Goal: Task Accomplishment & Management: Manage account settings

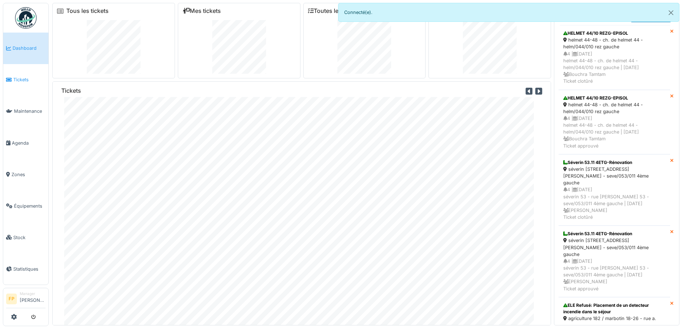
click at [18, 77] on span "Tickets" at bounding box center [29, 79] width 32 height 7
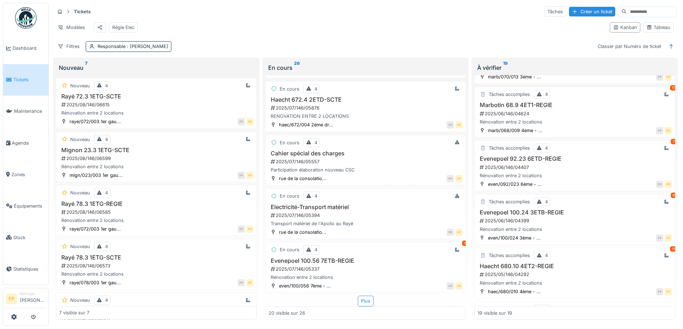
scroll to position [502, 0]
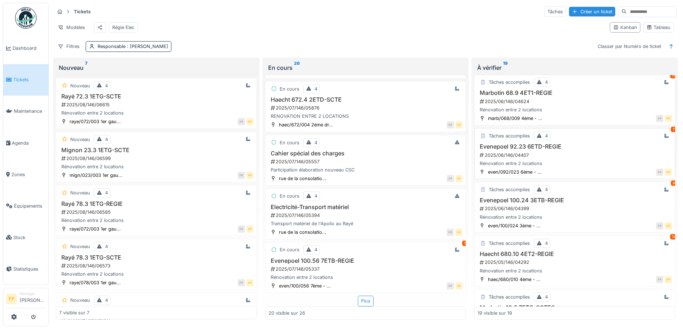
click at [518, 150] on h3 "Evenepoel 92.23 6ETD-REGIE" at bounding box center [575, 146] width 194 height 7
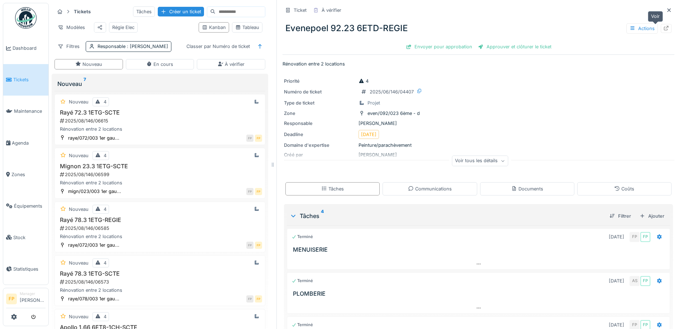
click at [663, 28] on icon at bounding box center [666, 28] width 6 height 5
click at [24, 79] on span "Tickets" at bounding box center [29, 79] width 32 height 7
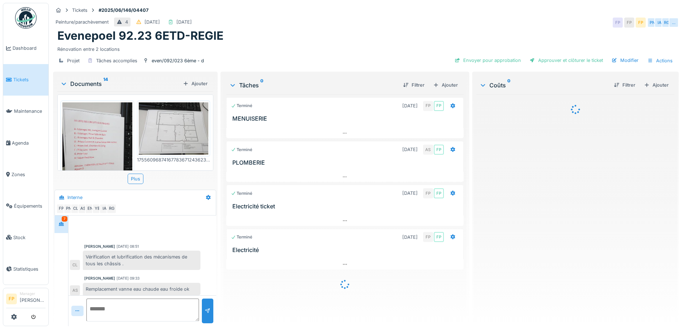
scroll to position [143, 0]
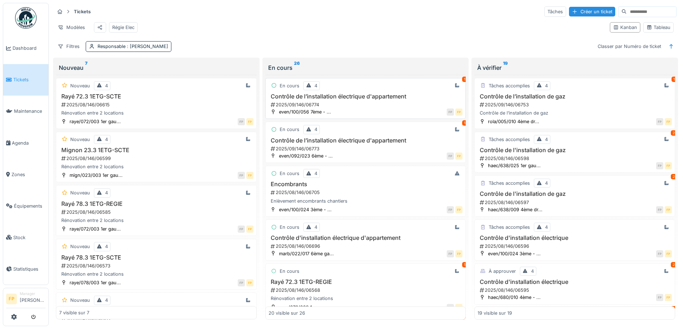
click at [322, 100] on h3 "Contrôle de l’installation électrique d'appartement" at bounding box center [366, 96] width 194 height 7
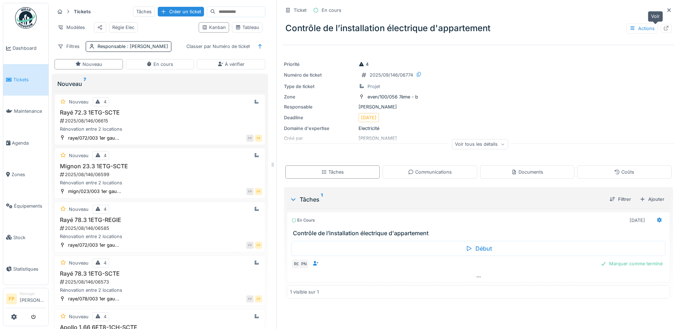
click at [663, 29] on icon at bounding box center [666, 28] width 6 height 5
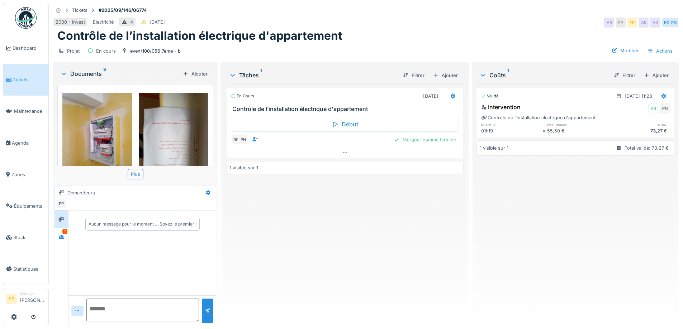
click at [137, 173] on div "Plus" at bounding box center [136, 174] width 16 height 10
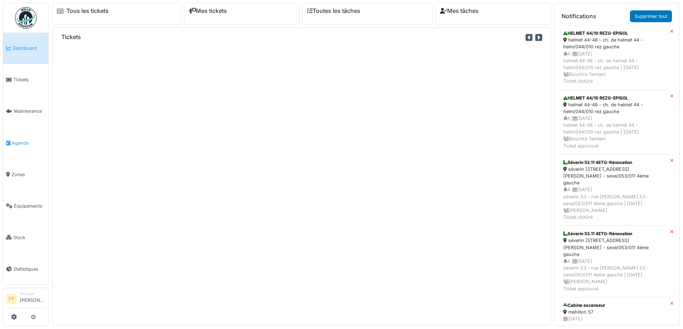
click at [21, 141] on span "Agenda" at bounding box center [29, 143] width 34 height 7
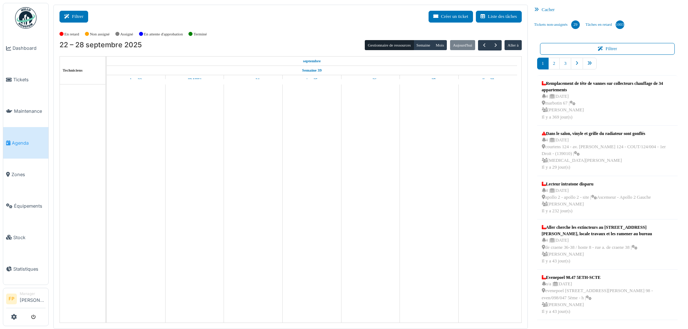
drag, startPoint x: 69, startPoint y: 12, endPoint x: 74, endPoint y: 14, distance: 5.0
click at [71, 14] on button "Filtrer" at bounding box center [74, 17] width 29 height 12
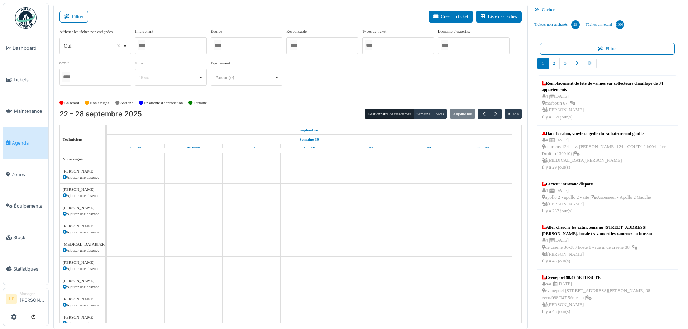
click at [183, 47] on div at bounding box center [171, 45] width 72 height 17
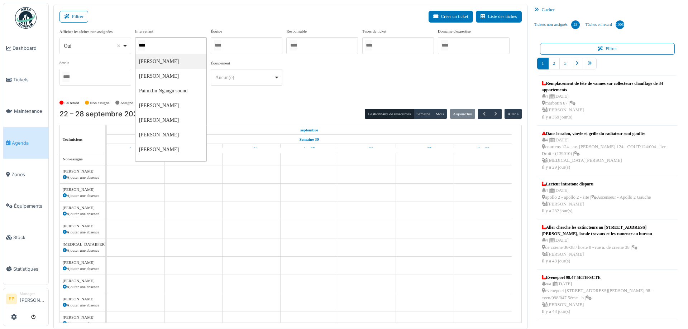
type input "*****"
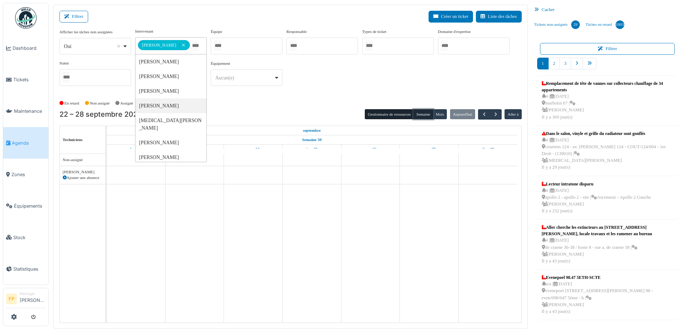
click at [424, 117] on button "Semaine" at bounding box center [424, 114] width 20 height 10
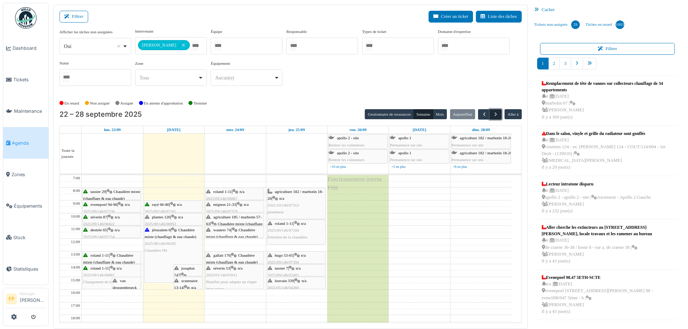
click at [493, 114] on span "button" at bounding box center [496, 115] width 6 height 6
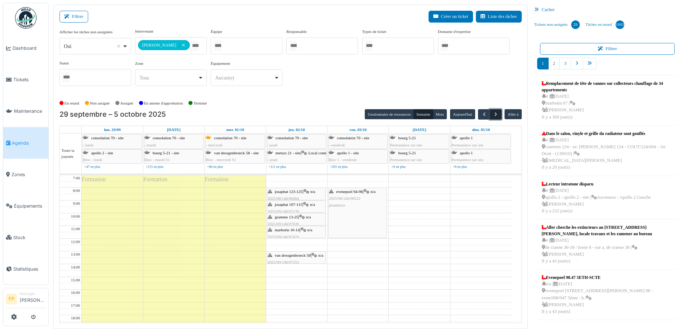
click at [493, 114] on span "button" at bounding box center [496, 115] width 6 height 6
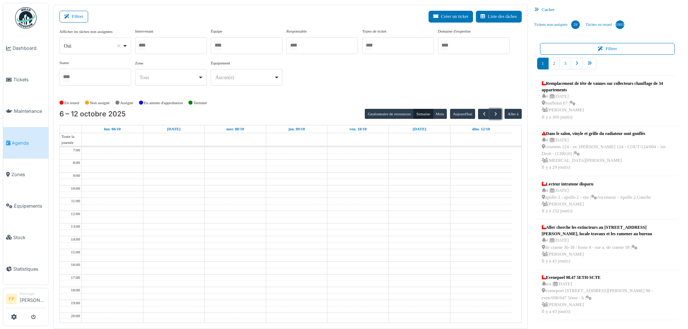
click at [179, 46] on div at bounding box center [171, 45] width 72 height 17
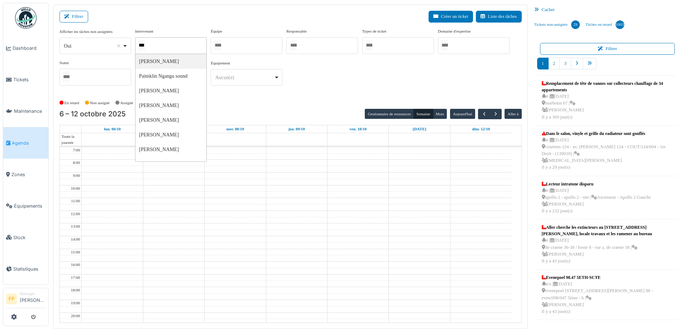
type input "****"
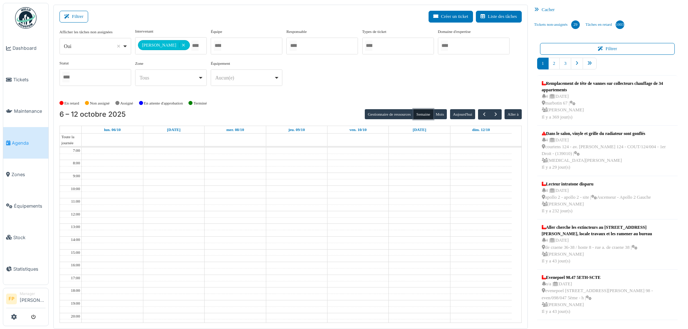
click at [419, 115] on button "Semaine" at bounding box center [424, 114] width 20 height 10
click at [482, 116] on span "button" at bounding box center [485, 115] width 6 height 6
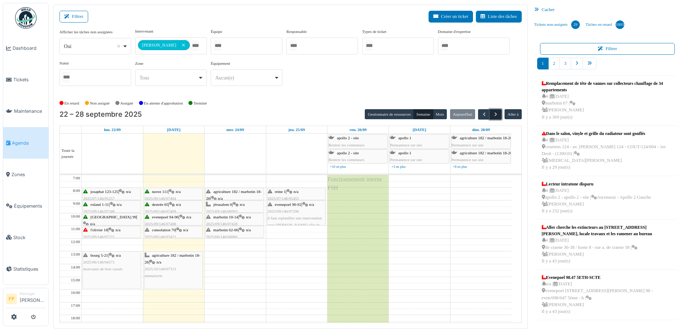
click at [494, 114] on span "button" at bounding box center [496, 115] width 6 height 6
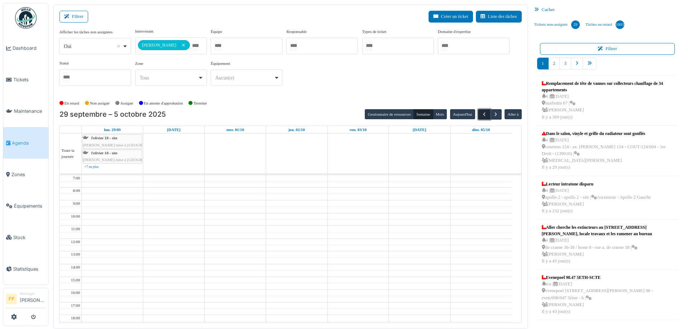
click at [482, 114] on span "button" at bounding box center [485, 115] width 6 height 6
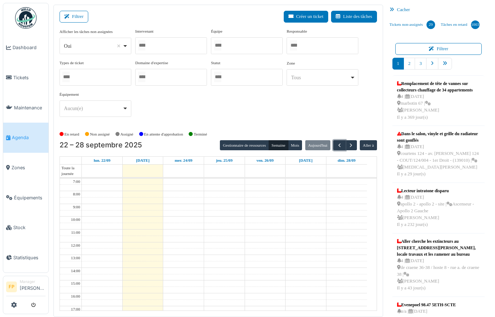
click at [166, 48] on div at bounding box center [171, 45] width 72 height 17
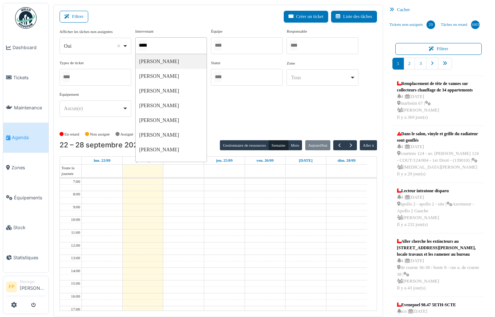
type input "******"
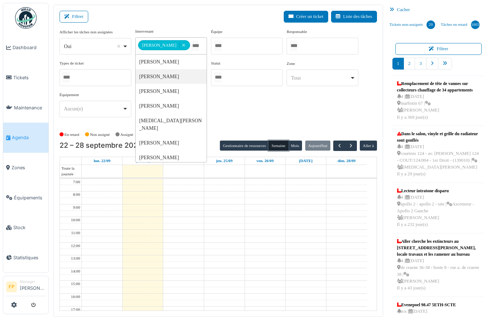
click at [273, 146] on button "Semaine" at bounding box center [279, 146] width 20 height 10
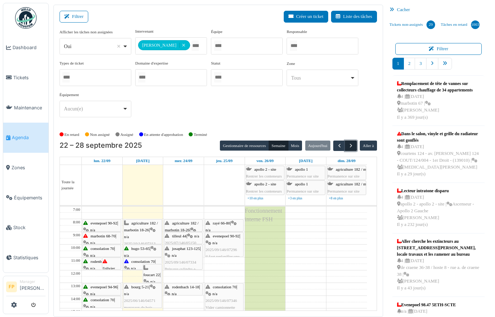
click at [348, 143] on span "button" at bounding box center [351, 146] width 6 height 6
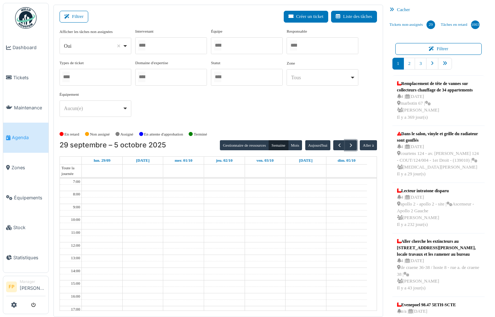
click at [169, 46] on div at bounding box center [171, 45] width 72 height 17
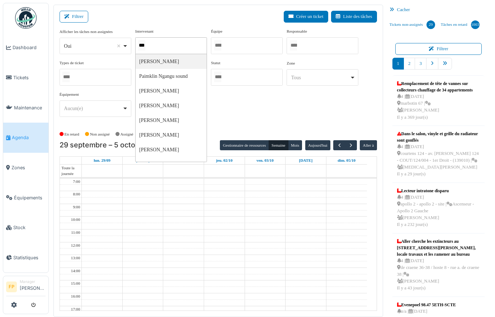
type input "****"
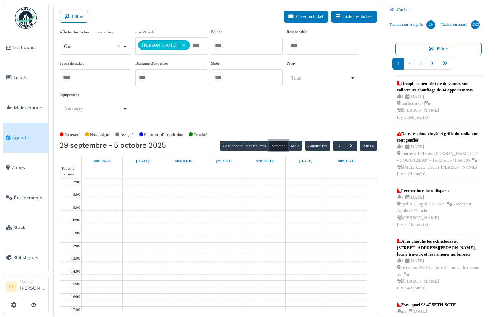
click at [273, 144] on button "Semaine" at bounding box center [279, 146] width 20 height 10
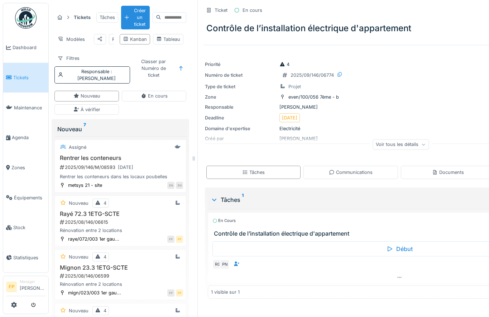
click at [21, 76] on span "Tickets" at bounding box center [29, 77] width 32 height 7
click at [167, 16] on input at bounding box center [173, 18] width 25 height 10
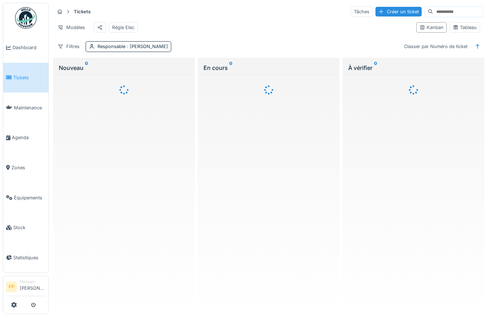
click at [433, 13] on input at bounding box center [457, 12] width 49 height 10
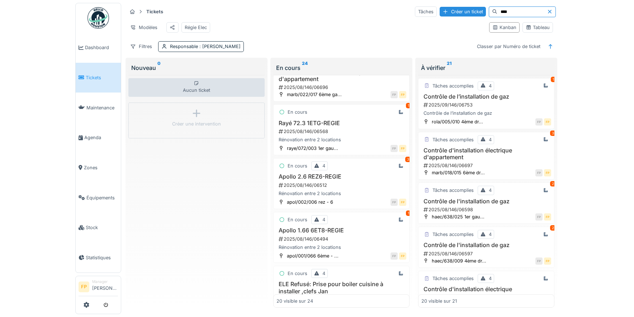
scroll to position [215, 0]
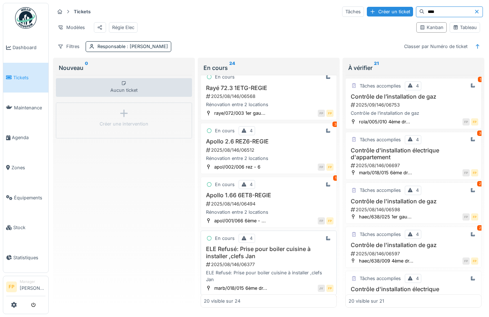
type input "****"
click at [272, 250] on div "En cours 4 ELE Refusé: Prise pour boiler cuisine à installer ,clefs [PERSON_NAM…" at bounding box center [269, 263] width 136 height 65
click at [238, 252] on h3 "ELE Refusé: Prise pour boiler cuisine à installer ,clefs Jan" at bounding box center [269, 253] width 130 height 14
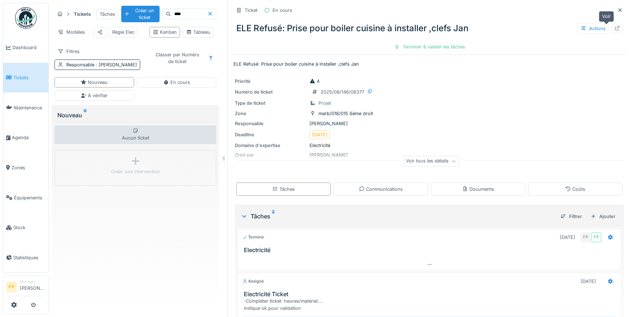
click at [489, 27] on icon at bounding box center [617, 28] width 6 height 5
click at [208, 16] on icon at bounding box center [210, 14] width 4 height 4
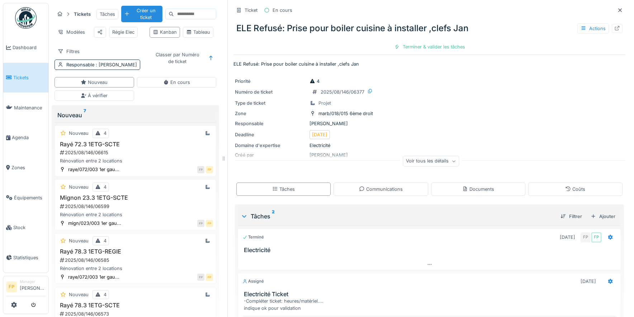
click at [23, 77] on span "Tickets" at bounding box center [29, 77] width 32 height 7
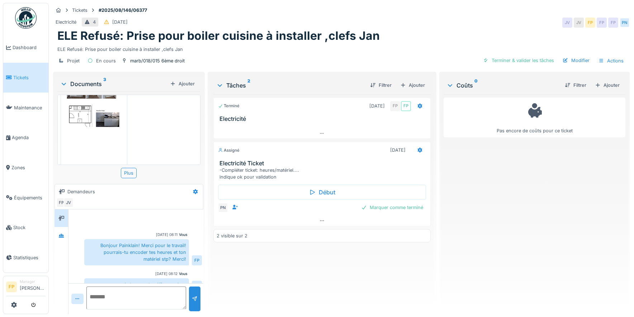
scroll to position [136, 0]
click at [128, 169] on div "Plus" at bounding box center [129, 173] width 16 height 10
click at [97, 94] on img at bounding box center [93, 114] width 63 height 89
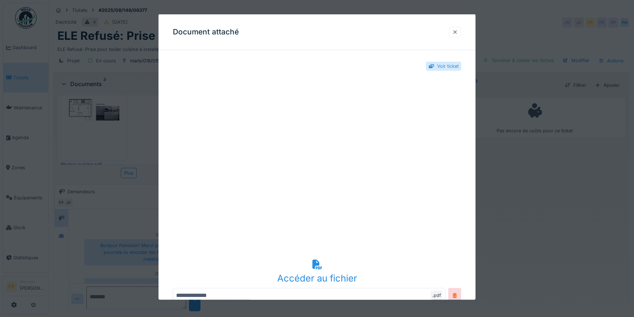
click at [456, 30] on div at bounding box center [455, 32] width 6 height 7
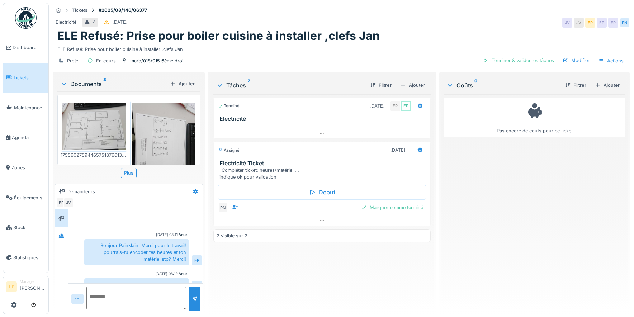
scroll to position [0, 0]
click at [319, 220] on icon at bounding box center [322, 220] width 6 height 5
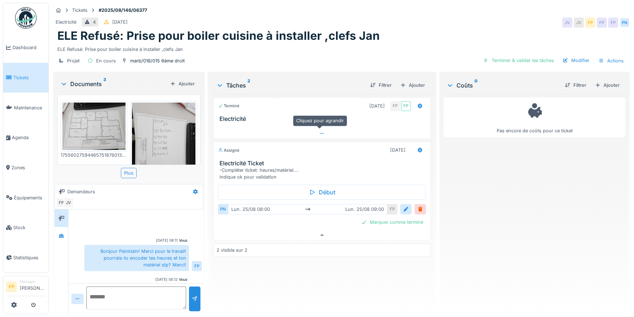
click at [319, 132] on icon at bounding box center [322, 133] width 6 height 5
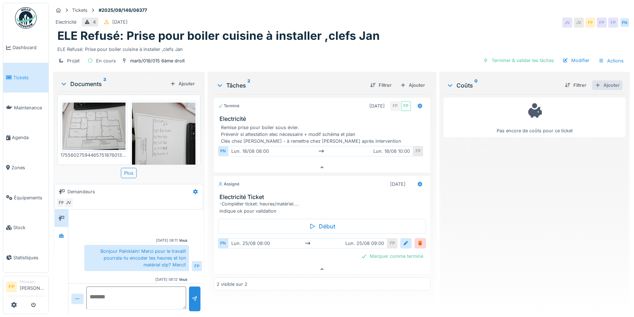
click at [599, 80] on div "Ajouter" at bounding box center [607, 85] width 30 height 10
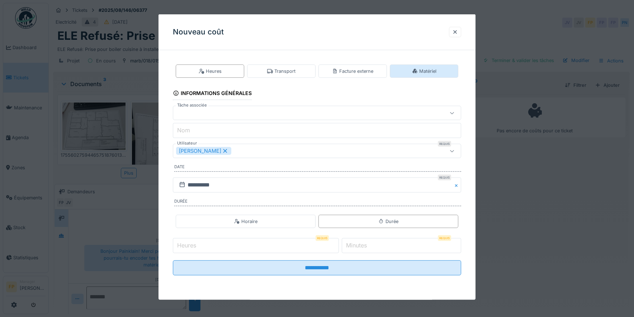
click at [432, 68] on div "Matériel" at bounding box center [424, 71] width 24 height 7
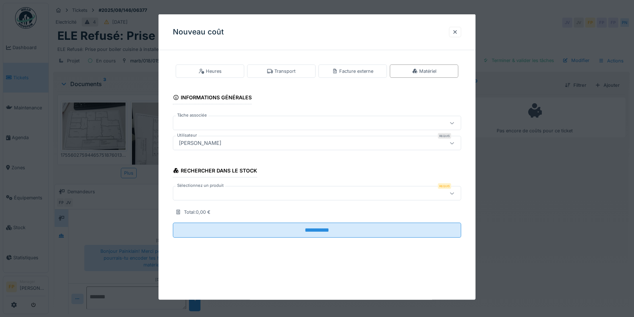
click at [217, 122] on div at bounding box center [300, 123] width 248 height 8
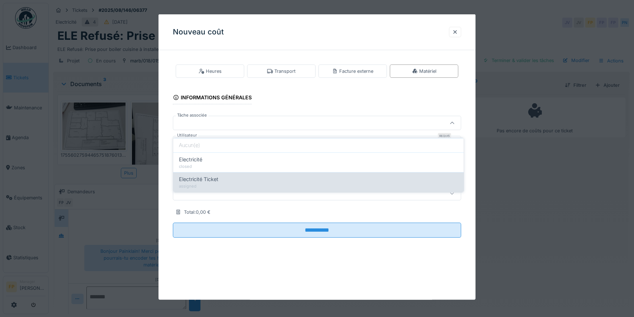
click at [216, 175] on span "Electricité Ticket" at bounding box center [198, 179] width 39 height 8
type input "******"
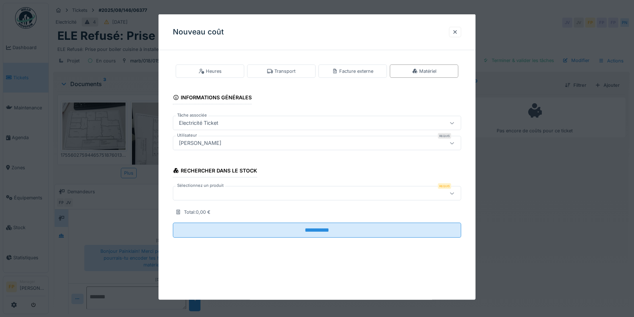
click at [218, 143] on div "[PERSON_NAME]" at bounding box center [200, 143] width 48 height 8
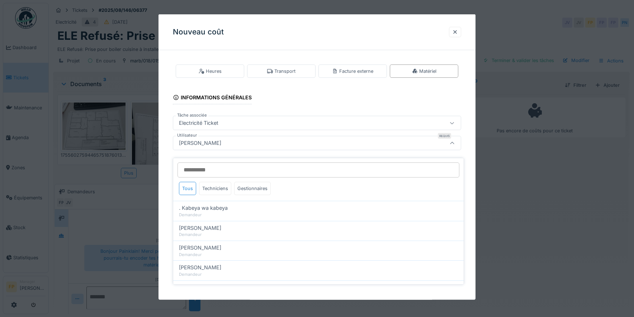
click at [211, 166] on input "Utilisateur" at bounding box center [318, 169] width 282 height 15
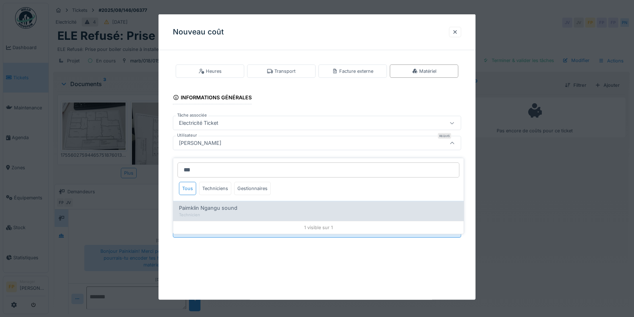
type input "***"
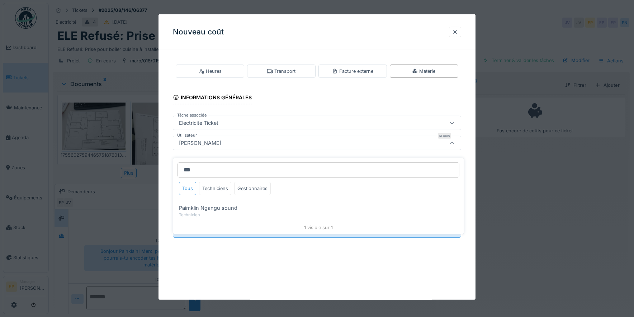
click at [220, 204] on span "Paimklin Ngangu sound" at bounding box center [208, 208] width 58 height 8
type input "****"
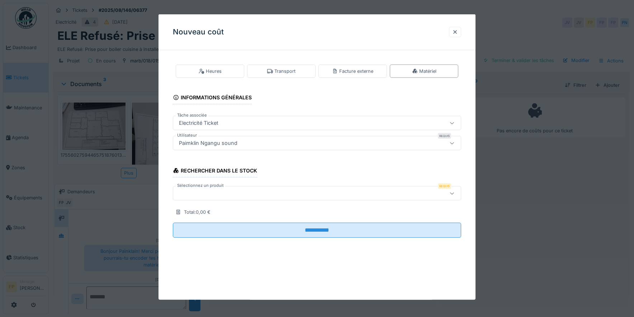
click at [220, 195] on div at bounding box center [300, 193] width 248 height 8
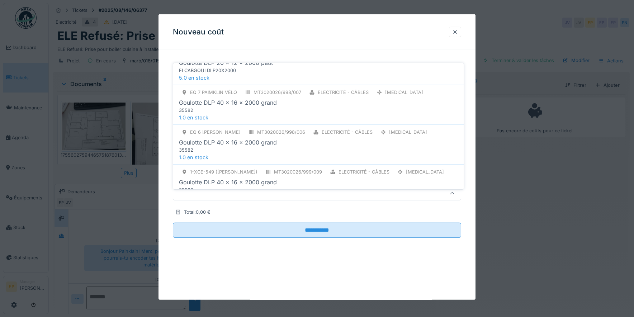
scroll to position [143, 0]
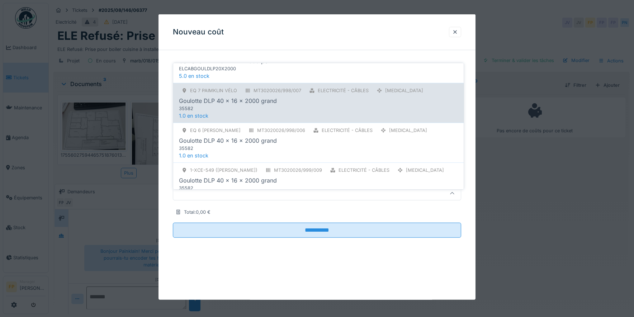
type input "*****"
click at [282, 96] on div "Goulotte DLP 40 x 16 x 2000 grand" at bounding box center [318, 100] width 279 height 9
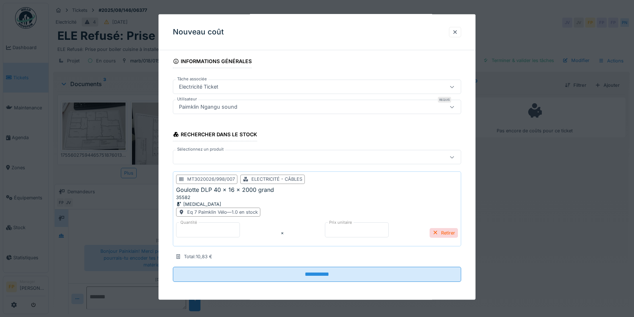
scroll to position [38, 0]
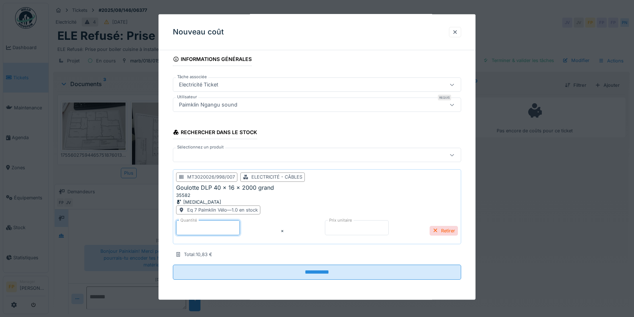
drag, startPoint x: 198, startPoint y: 228, endPoint x: 147, endPoint y: 227, distance: 50.2
click at [147, 227] on div "**********" at bounding box center [341, 158] width 585 height 317
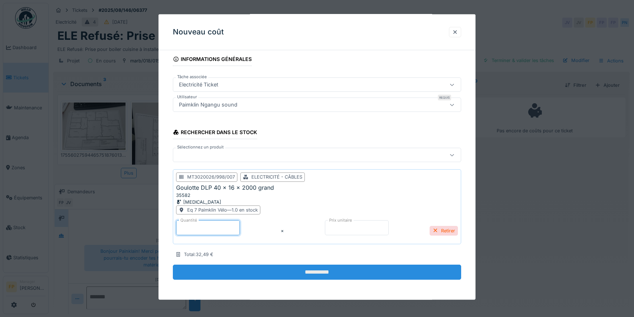
type input "*"
click at [321, 274] on input "**********" at bounding box center [317, 272] width 288 height 15
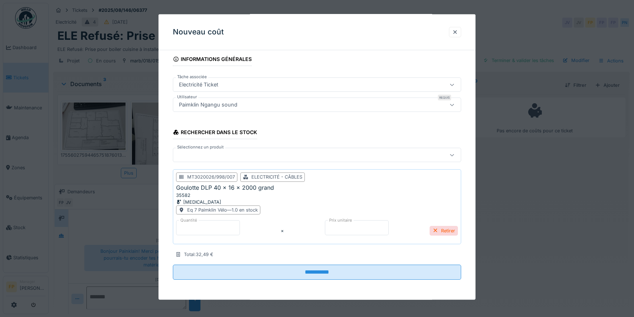
click at [251, 154] on div at bounding box center [300, 155] width 248 height 8
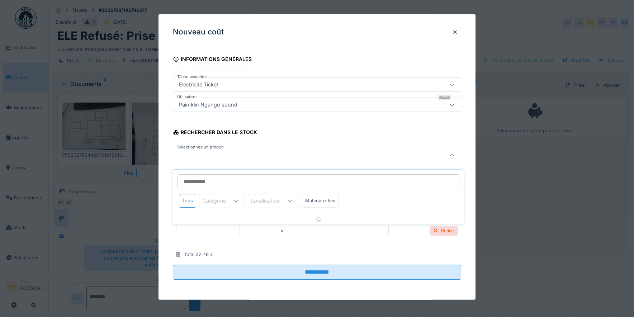
scroll to position [37, 0]
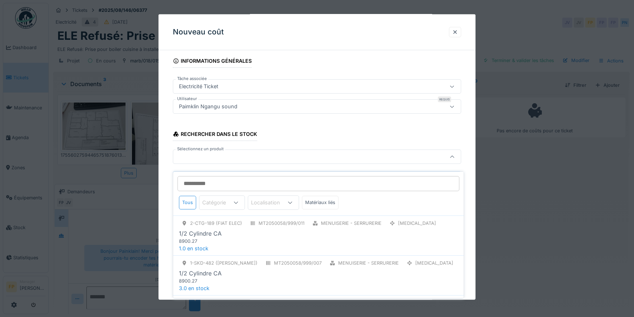
click at [242, 181] on input "Sélectionnez un produit" at bounding box center [318, 183] width 282 height 15
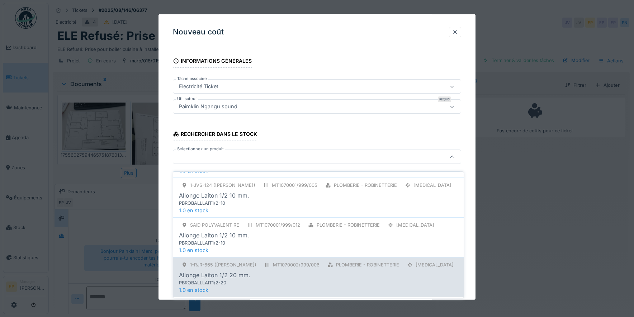
scroll to position [0, 0]
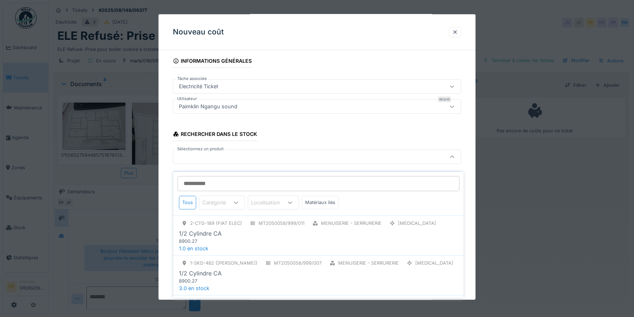
click at [203, 177] on input "Sélectionnez un produit" at bounding box center [318, 183] width 282 height 15
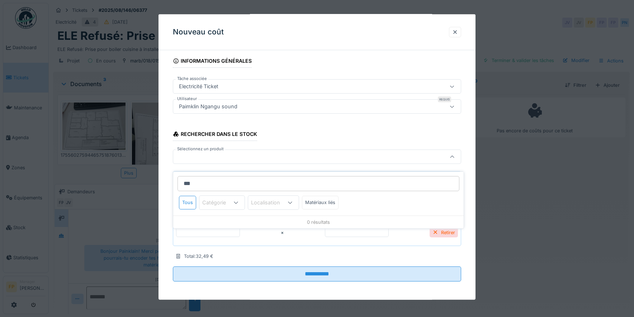
type input "****"
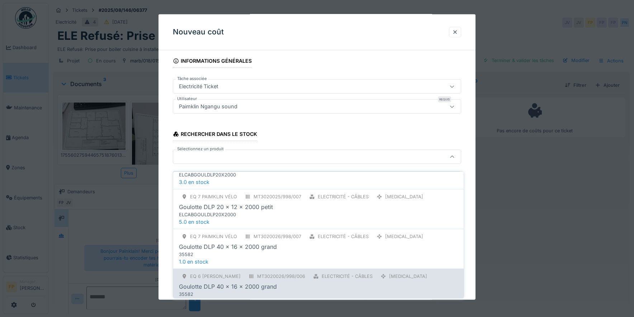
scroll to position [101, 0]
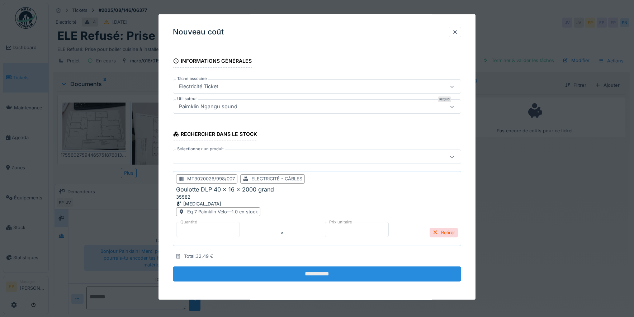
drag, startPoint x: 447, startPoint y: 230, endPoint x: 437, endPoint y: 237, distance: 12.0
click at [446, 231] on div "Retirer" at bounding box center [444, 232] width 28 height 10
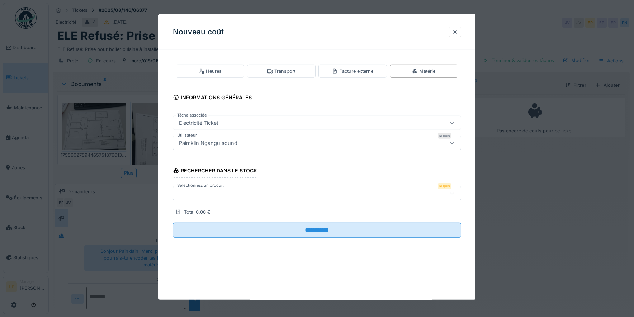
scroll to position [0, 0]
drag, startPoint x: 459, startPoint y: 30, endPoint x: 468, endPoint y: 80, distance: 50.3
click at [457, 31] on div at bounding box center [455, 32] width 6 height 7
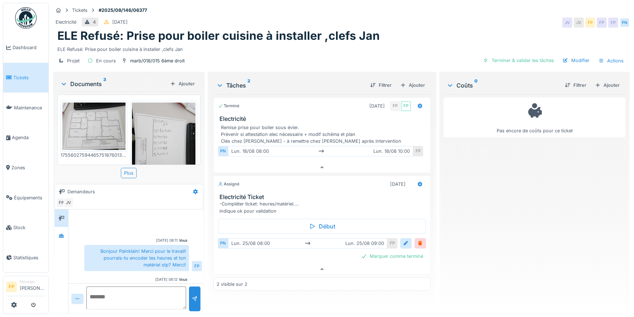
click at [536, 212] on div "Pas encore de coûts pour ce ticket" at bounding box center [535, 201] width 182 height 214
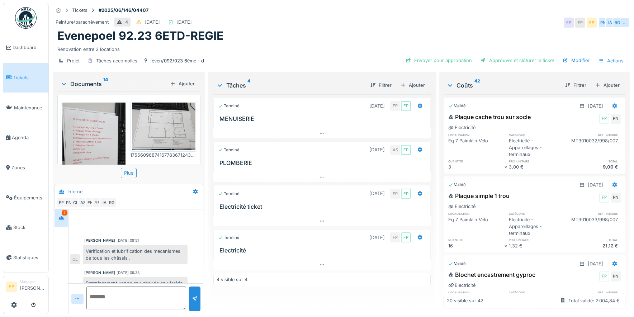
scroll to position [150, 0]
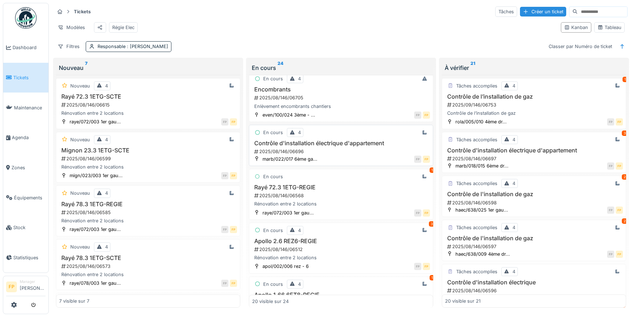
scroll to position [108, 0]
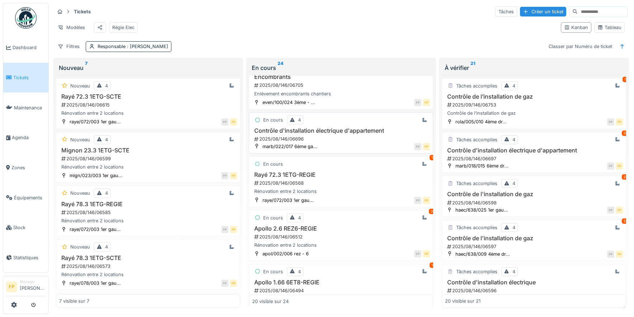
click at [336, 134] on h3 "Contrôle d'installation électrique d'appartement" at bounding box center [341, 130] width 178 height 7
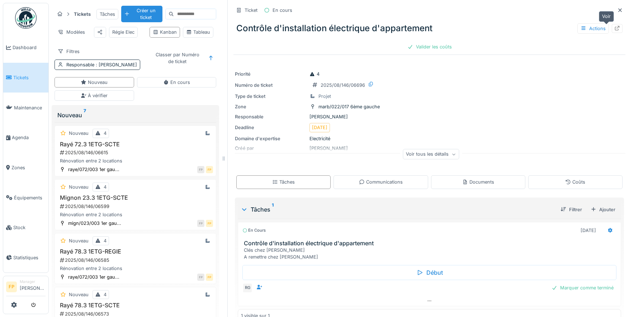
click at [615, 30] on icon at bounding box center [617, 28] width 5 height 5
click at [17, 74] on span "Tickets" at bounding box center [29, 77] width 32 height 7
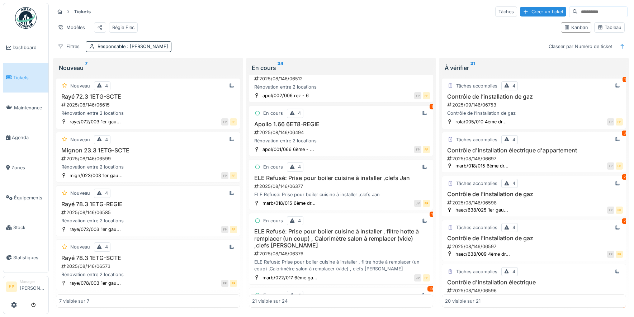
scroll to position [323, 0]
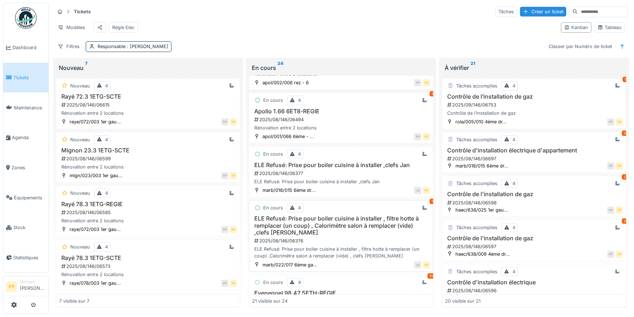
click at [366, 226] on h3 "ELE Refusé: Prise pour boiler cuisine à installer , filtre hotte à remplacer (u…" at bounding box center [341, 225] width 178 height 21
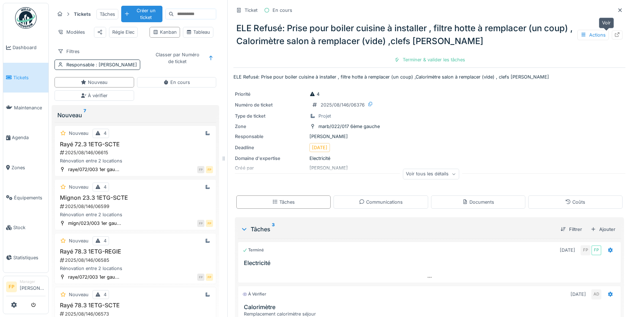
click at [614, 34] on icon at bounding box center [617, 34] width 6 height 5
click at [26, 134] on span "Agenda" at bounding box center [29, 137] width 34 height 7
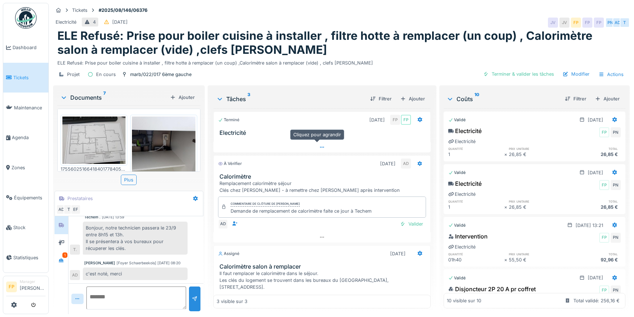
click at [320, 147] on icon at bounding box center [322, 147] width 4 height 1
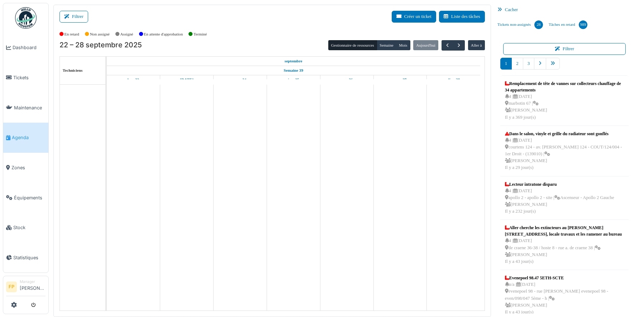
click at [82, 14] on button "Filtrer" at bounding box center [74, 17] width 29 height 12
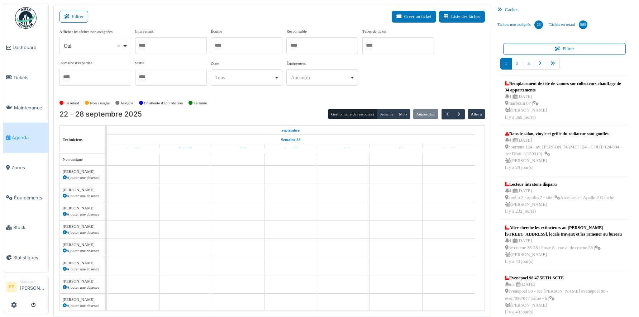
click at [167, 46] on div at bounding box center [171, 45] width 72 height 17
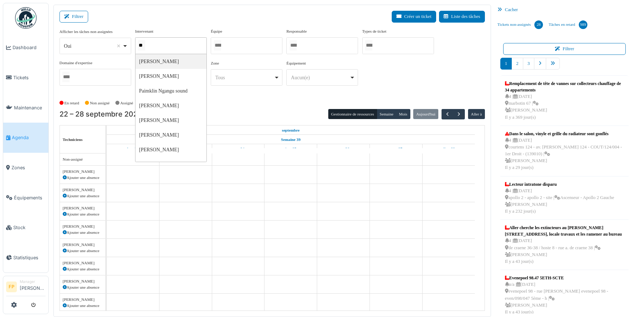
type input "***"
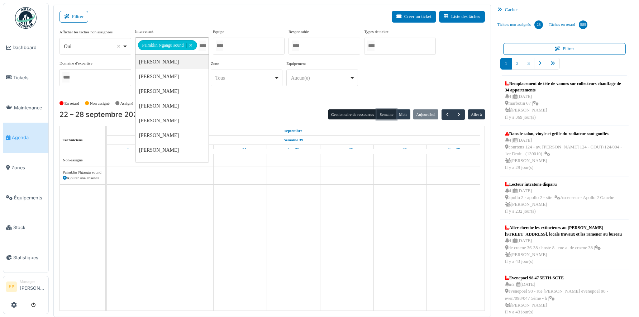
click at [384, 113] on button "Semaine" at bounding box center [387, 114] width 20 height 10
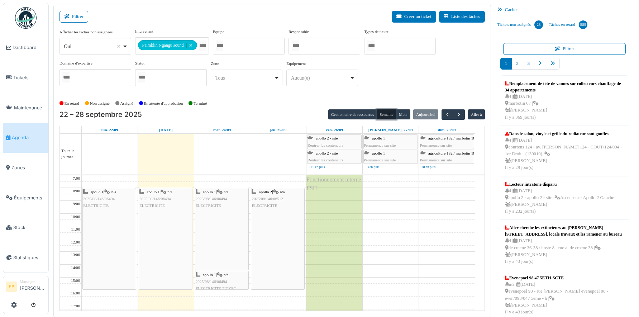
click at [163, 215] on div "apollo 1 | n/a 2025/08/146/06494 ELECTRICITE" at bounding box center [165, 238] width 53 height 101
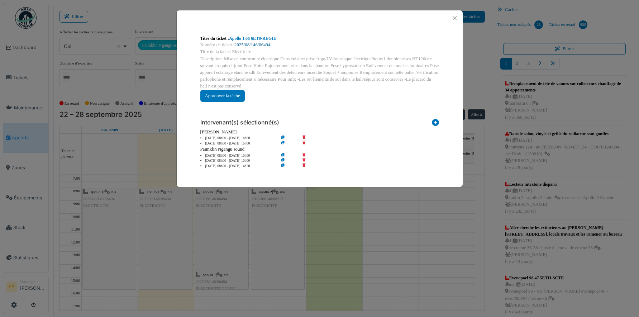
click at [251, 43] on link "2025/08/146/06494" at bounding box center [252, 44] width 36 height 5
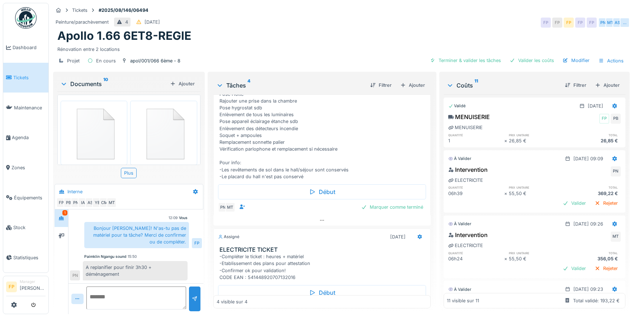
scroll to position [179, 0]
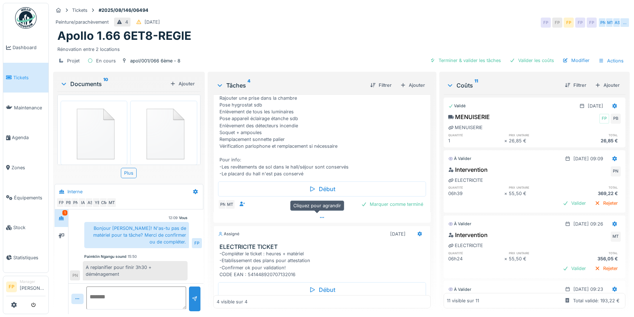
click at [319, 216] on icon at bounding box center [322, 217] width 6 height 5
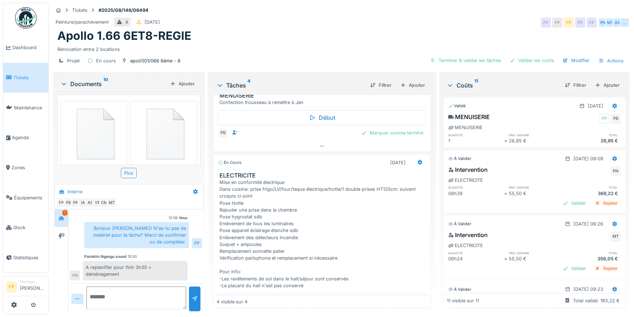
scroll to position [56, 0]
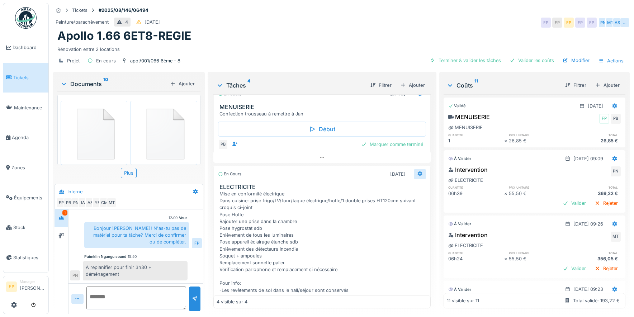
click at [417, 171] on icon at bounding box center [420, 173] width 6 height 5
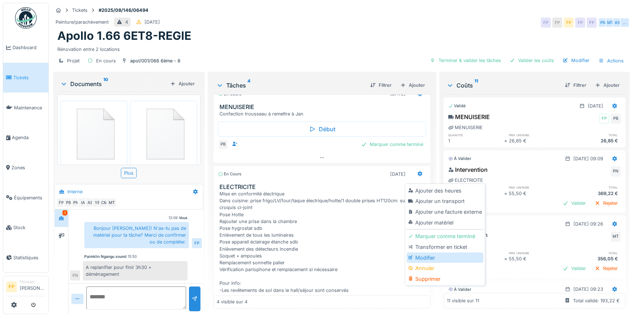
click at [433, 252] on div "Modifier" at bounding box center [445, 257] width 76 height 11
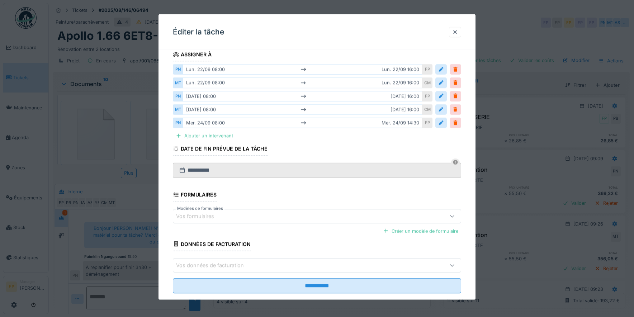
scroll to position [136, 0]
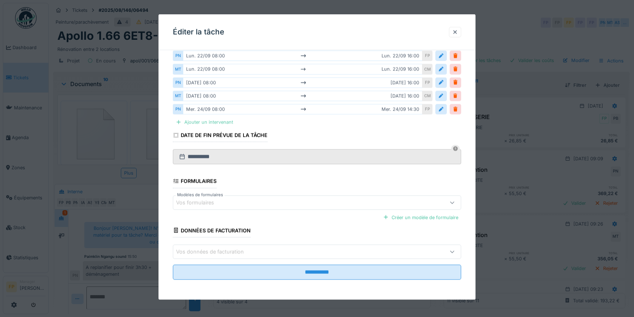
click at [225, 119] on div "Ajouter un intervenant" at bounding box center [204, 122] width 63 height 10
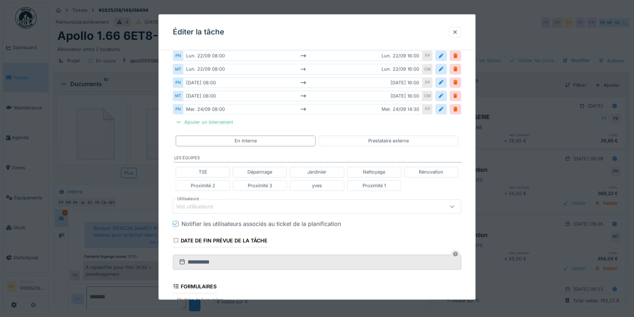
click at [196, 205] on div "Vos utilisateurs" at bounding box center [199, 207] width 47 height 8
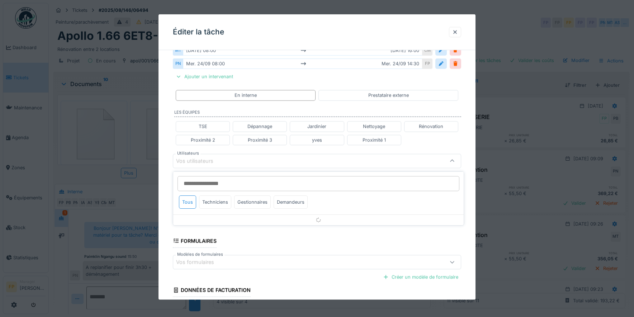
scroll to position [186, 0]
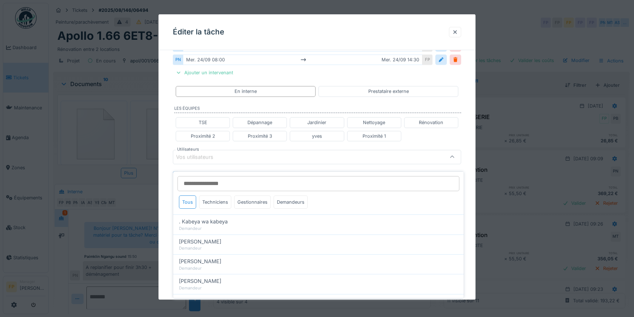
click at [191, 176] on input "Utilisateurs" at bounding box center [318, 183] width 282 height 15
type input "***"
click at [217, 197] on div "Techniciens" at bounding box center [215, 201] width 32 height 13
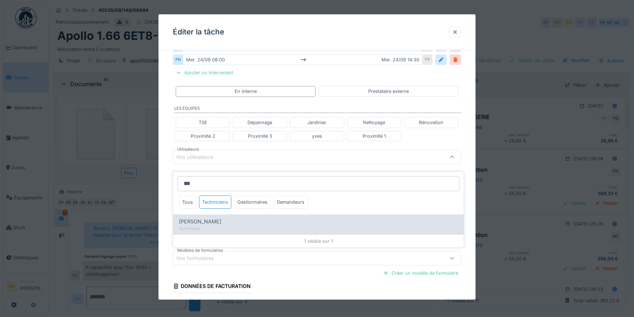
click at [213, 219] on span "[PERSON_NAME] [PERSON_NAME]" at bounding box center [200, 222] width 42 height 8
type input "*****"
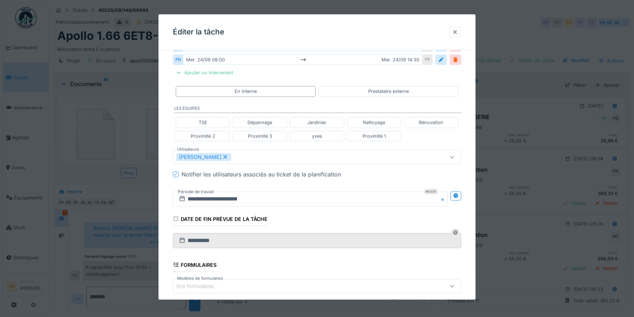
click at [166, 179] on div "**********" at bounding box center [316, 126] width 317 height 513
click at [177, 173] on icon at bounding box center [175, 173] width 3 height 3
click at [459, 194] on icon at bounding box center [456, 195] width 6 height 5
click at [197, 198] on input "**********" at bounding box center [239, 198] width 132 height 15
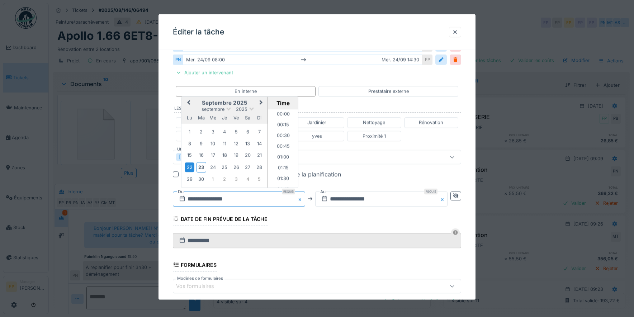
scroll to position [310, 0]
click at [201, 166] on div "23" at bounding box center [201, 167] width 10 height 10
click at [281, 145] on li "08:00" at bounding box center [283, 148] width 30 height 11
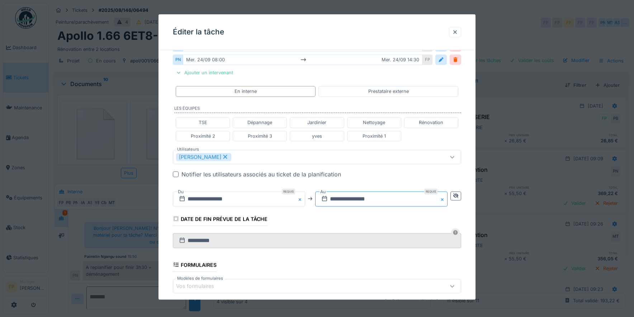
click at [351, 200] on input "**********" at bounding box center [381, 198] width 132 height 15
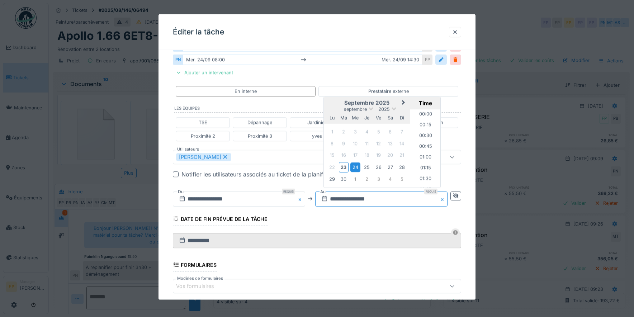
scroll to position [590, 0]
drag, startPoint x: 345, startPoint y: 165, endPoint x: 366, endPoint y: 161, distance: 21.8
click at [345, 165] on div "23" at bounding box center [344, 167] width 10 height 10
click at [425, 181] on li "12:00" at bounding box center [425, 185] width 30 height 11
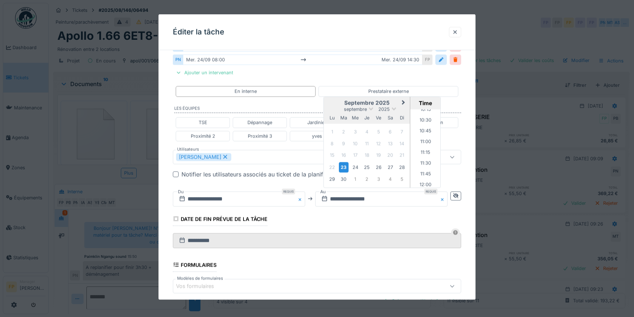
scroll to position [0, 0]
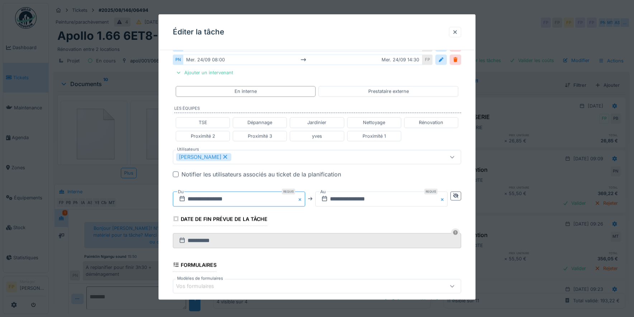
click at [218, 198] on input "**********" at bounding box center [239, 198] width 132 height 15
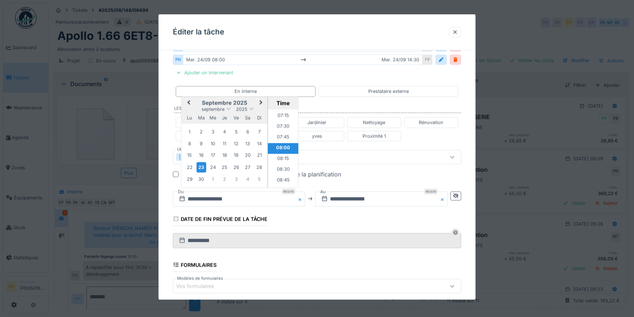
scroll to position [325, 0]
click at [278, 175] on li "09:00" at bounding box center [283, 176] width 30 height 11
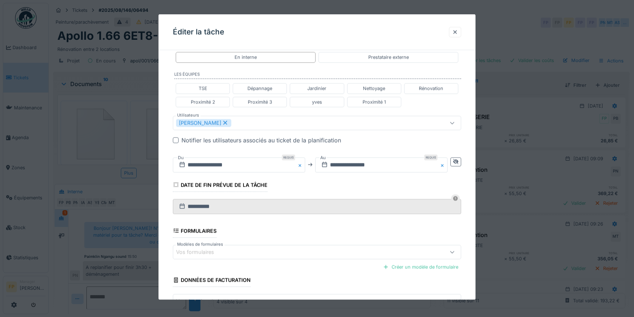
scroll to position [269, 0]
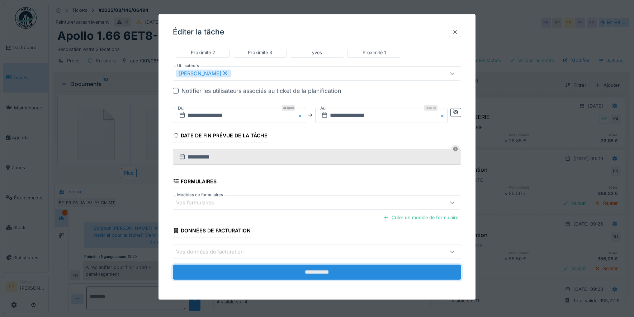
click at [333, 275] on input "**********" at bounding box center [317, 272] width 288 height 15
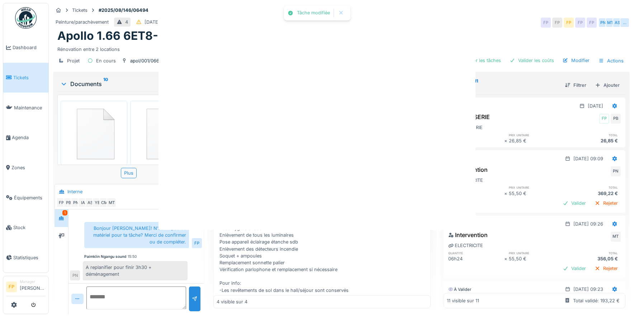
scroll to position [0, 0]
